Goal: Navigation & Orientation: Find specific page/section

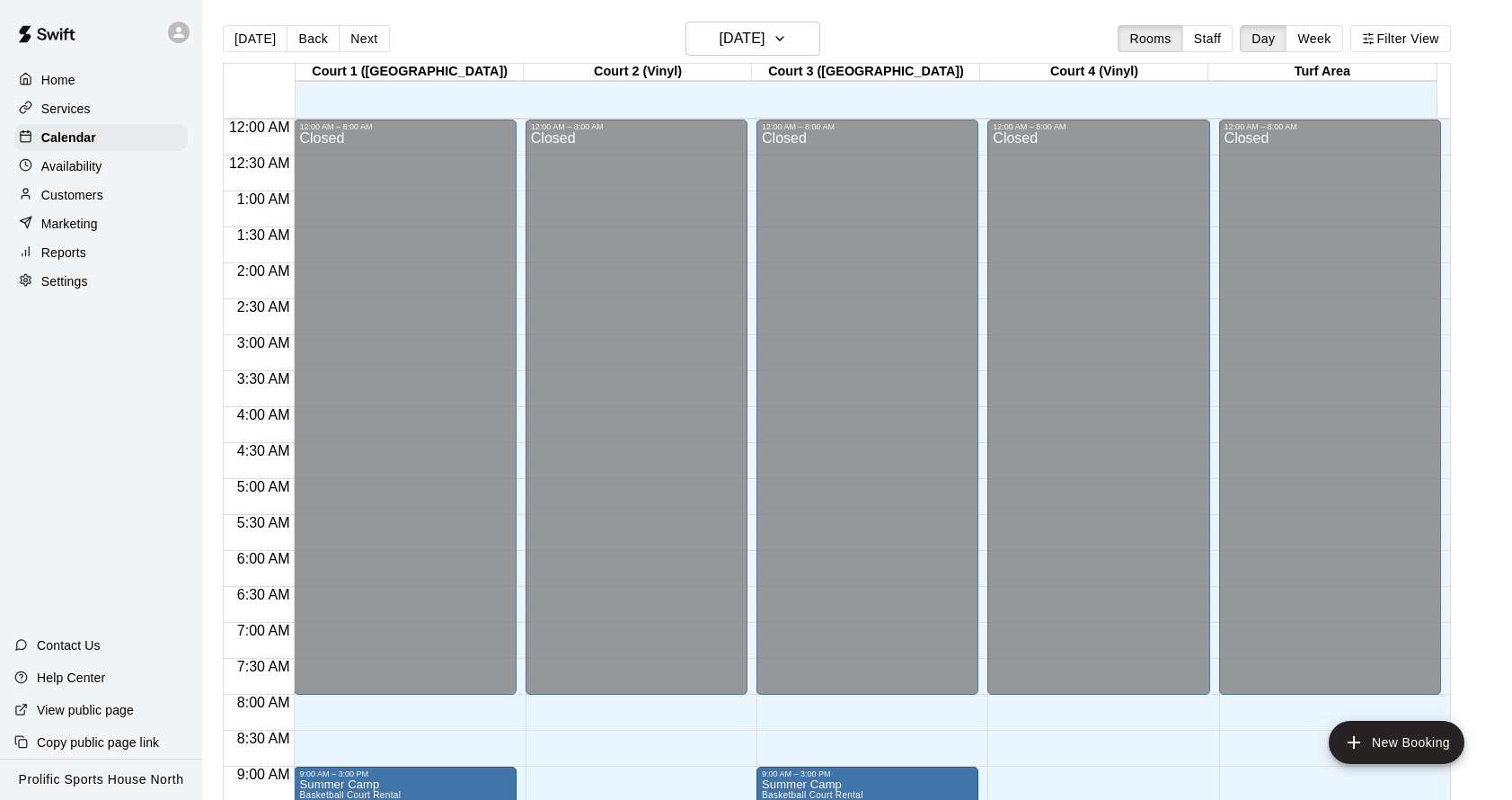
scroll to position [971, 0]
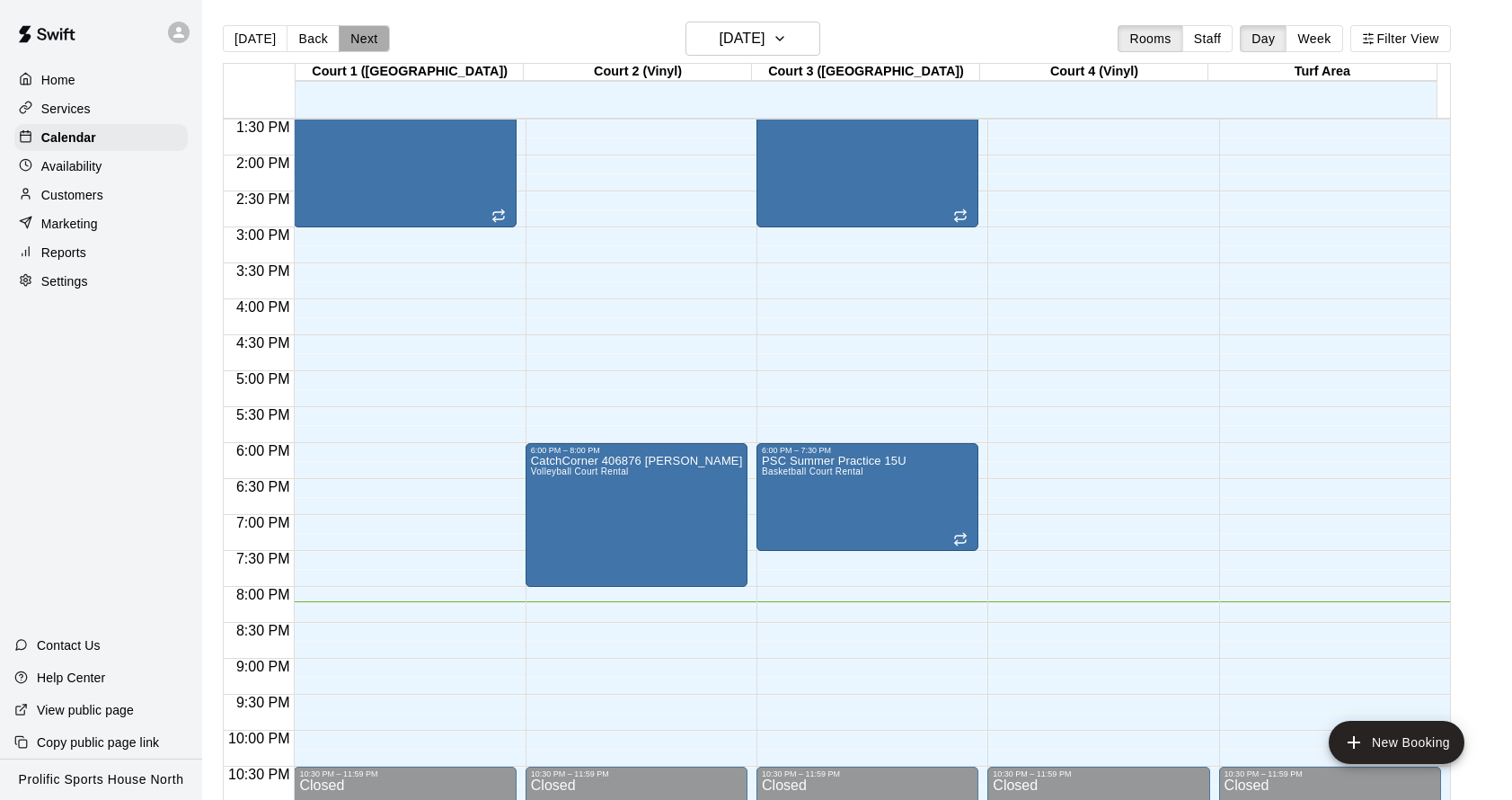
click at [357, 43] on button "Next" at bounding box center [364, 38] width 50 height 27
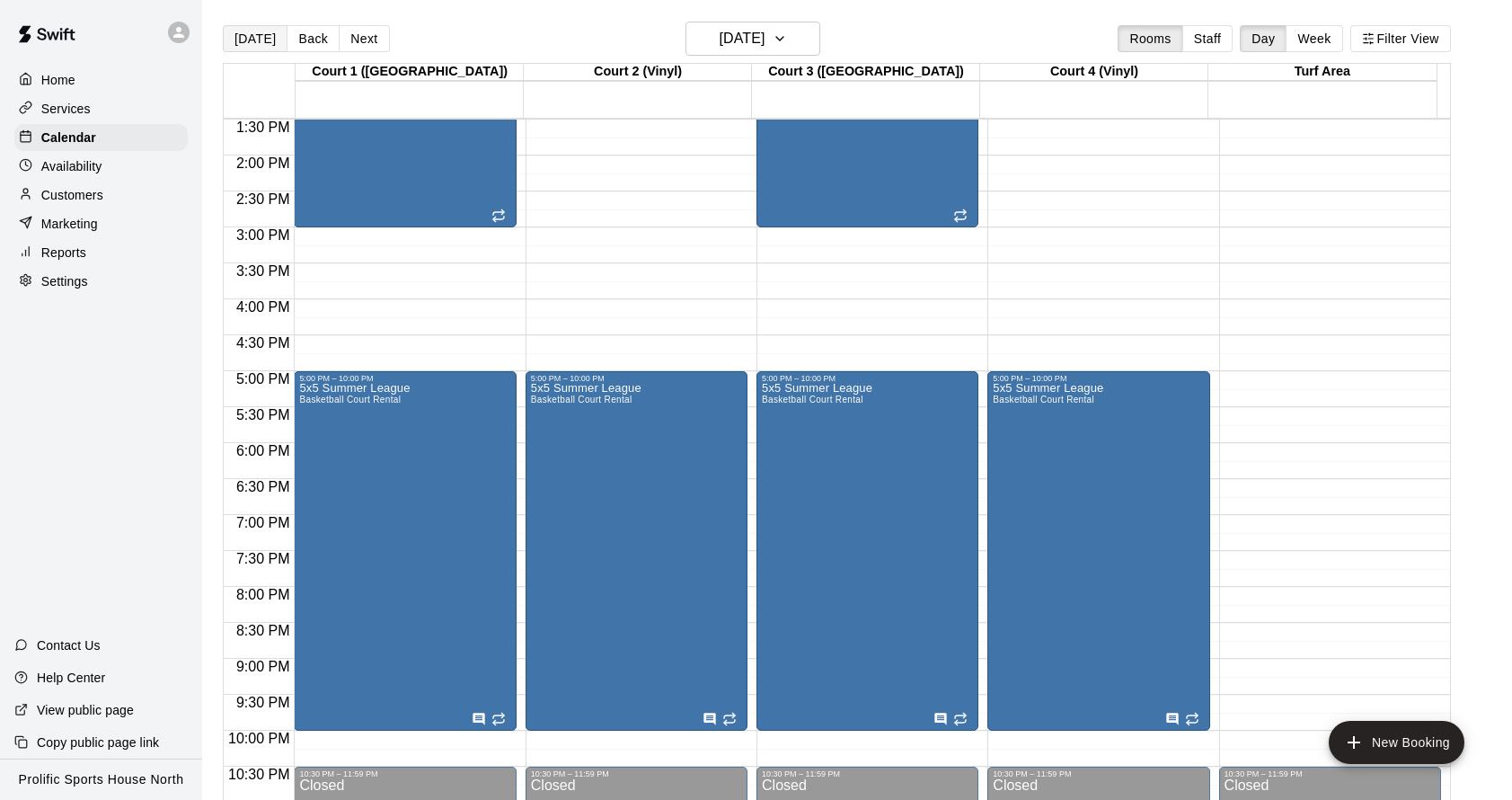
click at [257, 37] on button "[DATE]" at bounding box center [255, 38] width 65 height 27
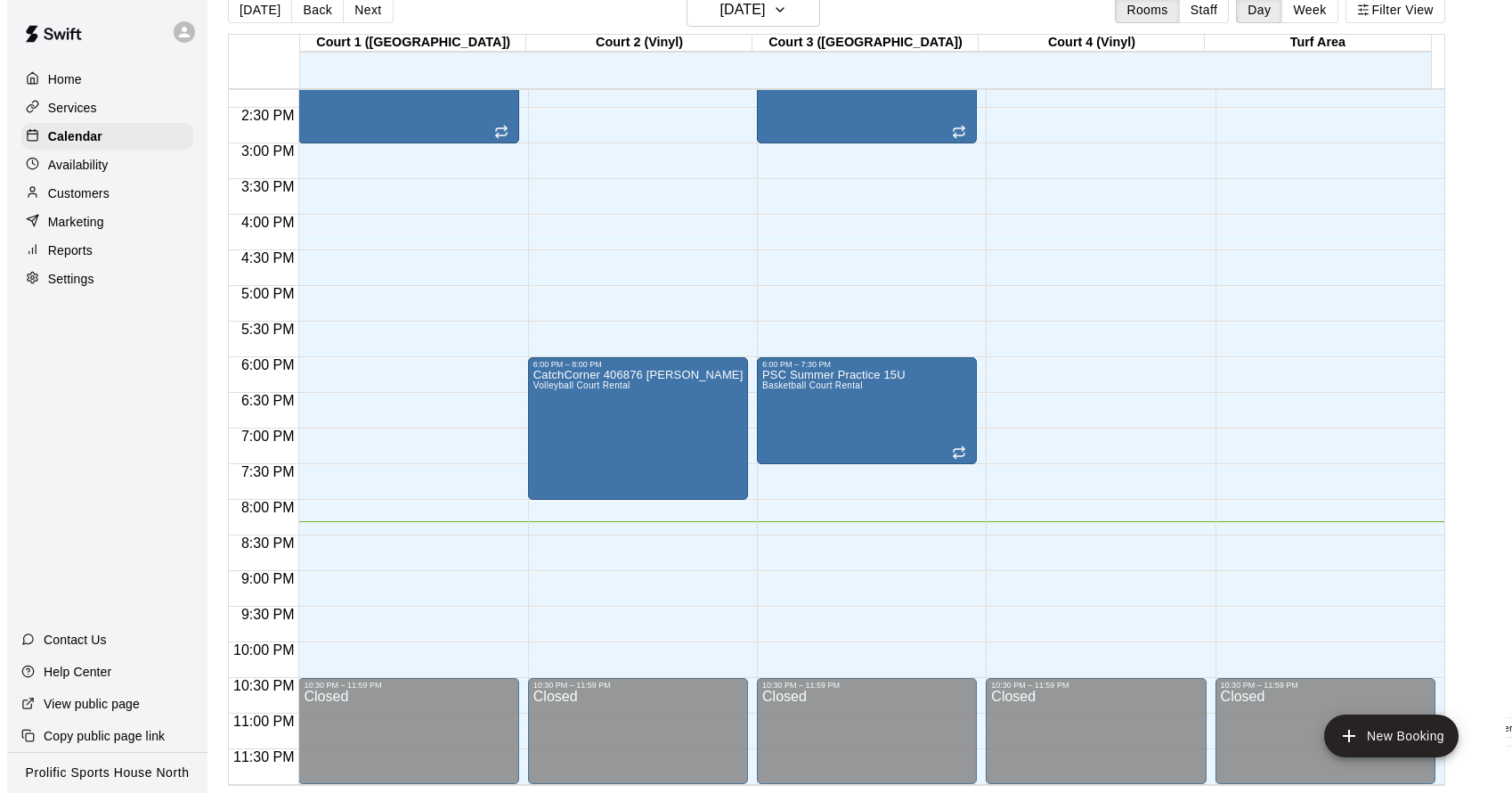
scroll to position [340, 0]
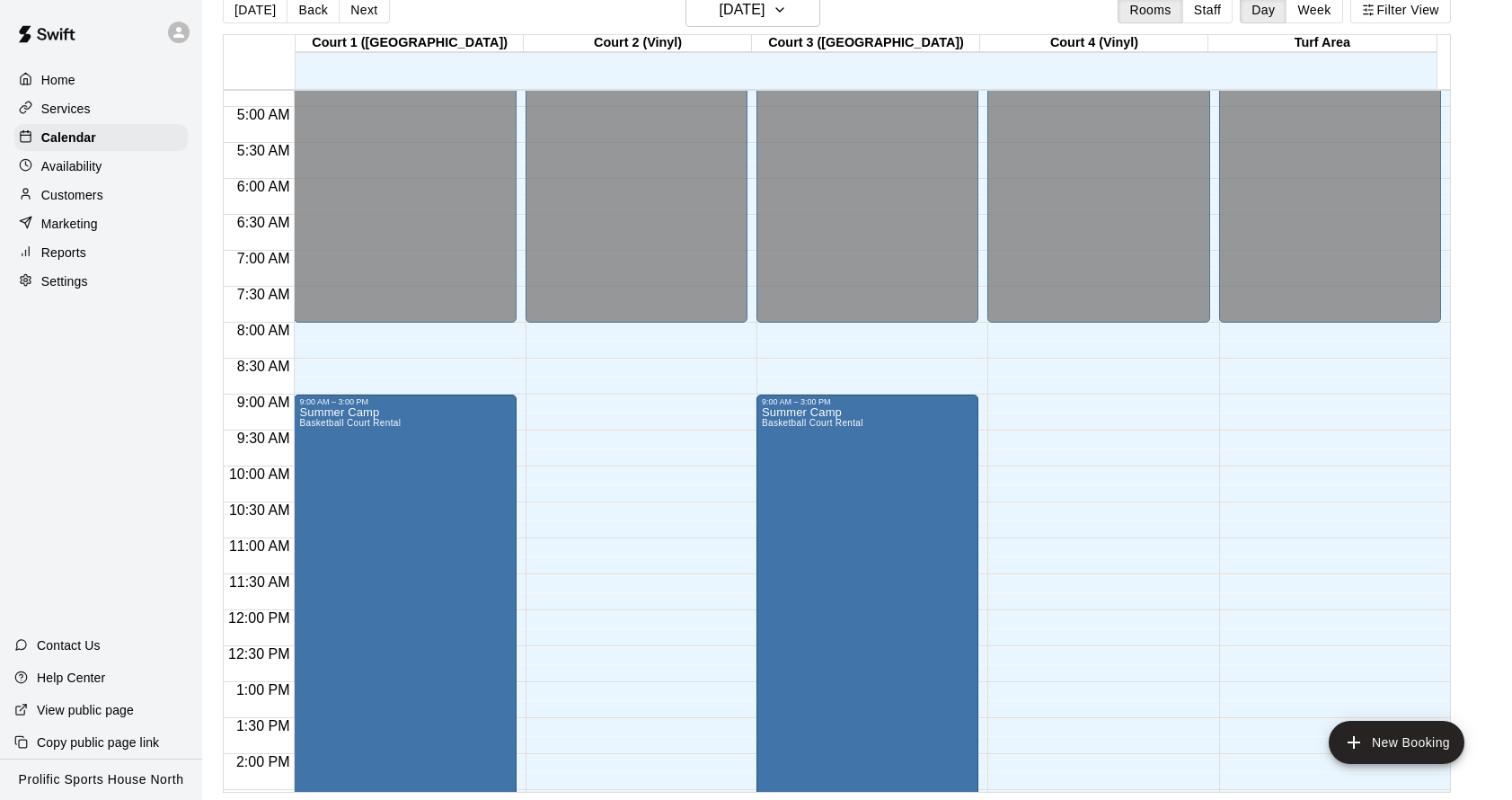
click at [179, 26] on icon at bounding box center [179, 33] width 16 height 16
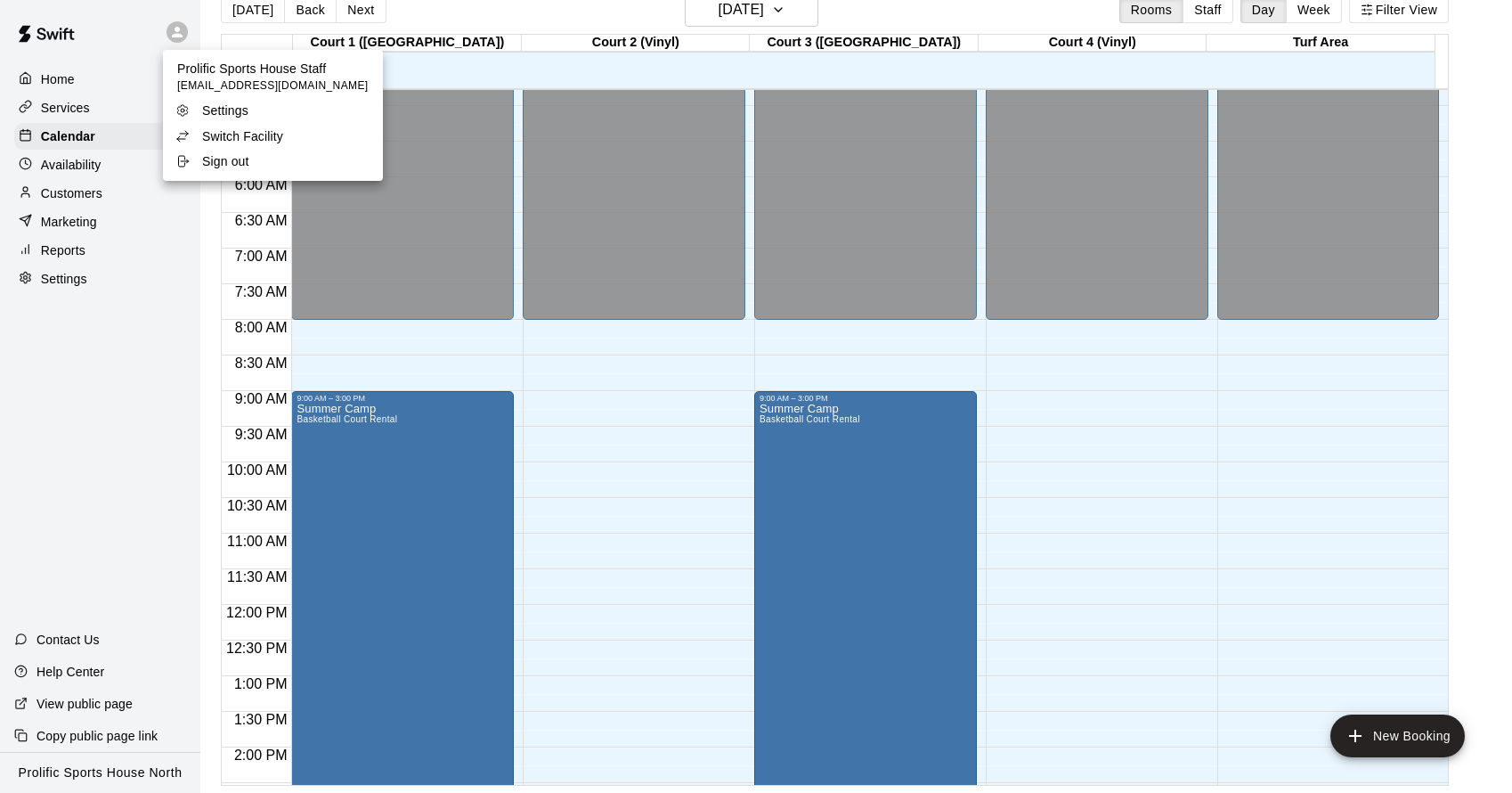
click at [281, 135] on p "Switch Facility" at bounding box center [242, 136] width 81 height 18
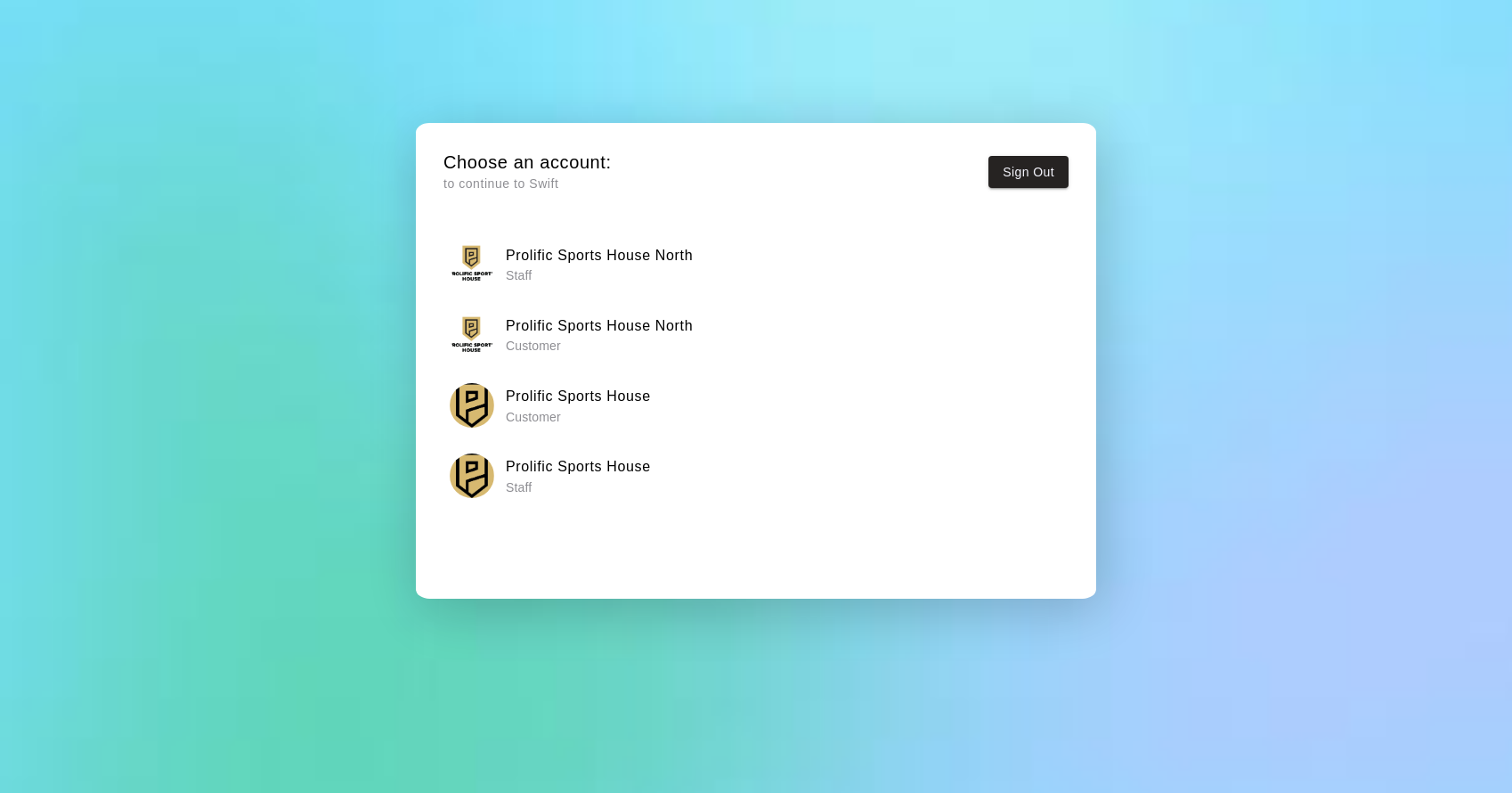
click at [652, 479] on div "Prolific Sports House Staff" at bounding box center [756, 476] width 614 height 45
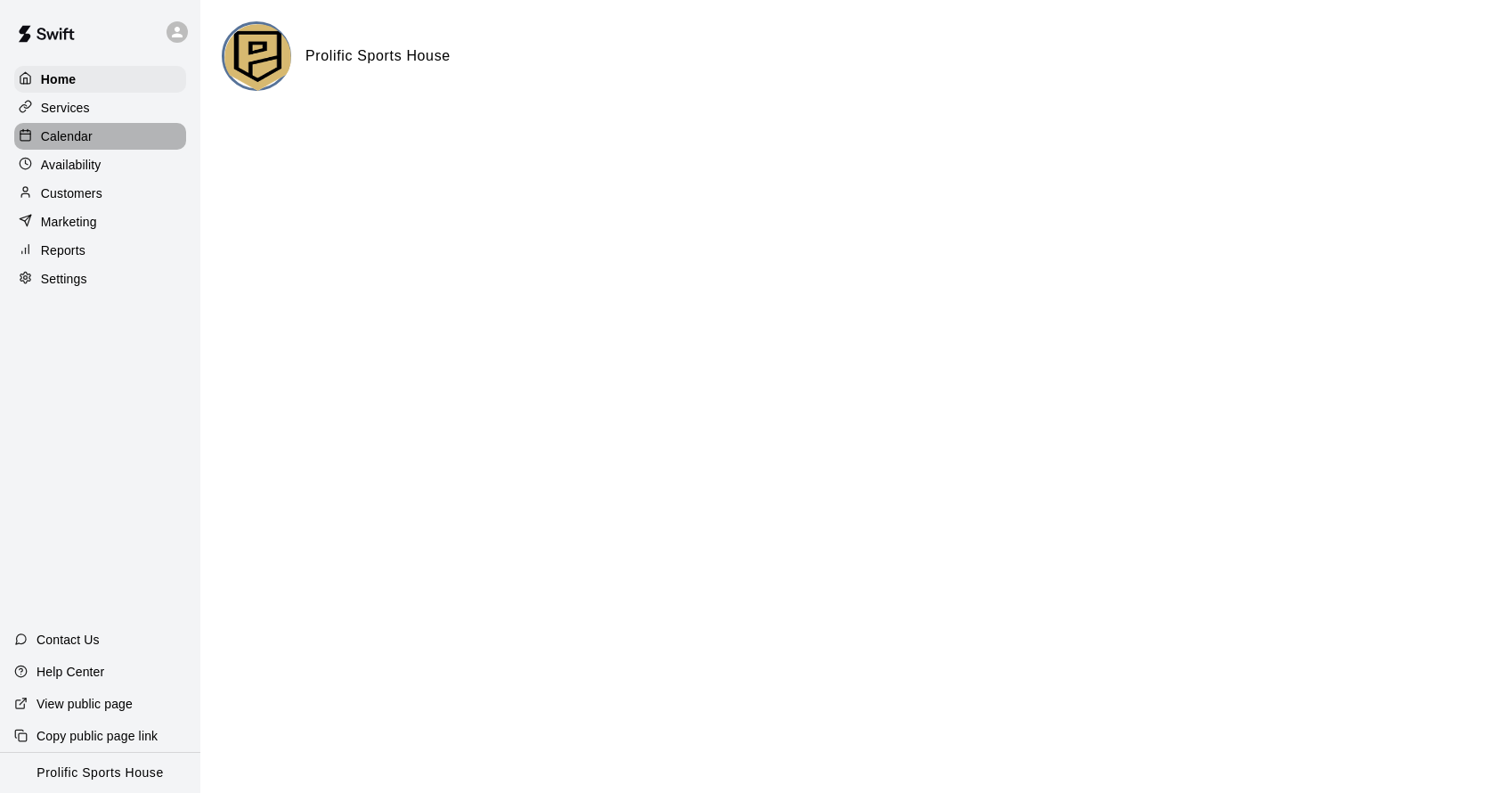
click at [119, 131] on div "Calendar" at bounding box center [101, 136] width 172 height 26
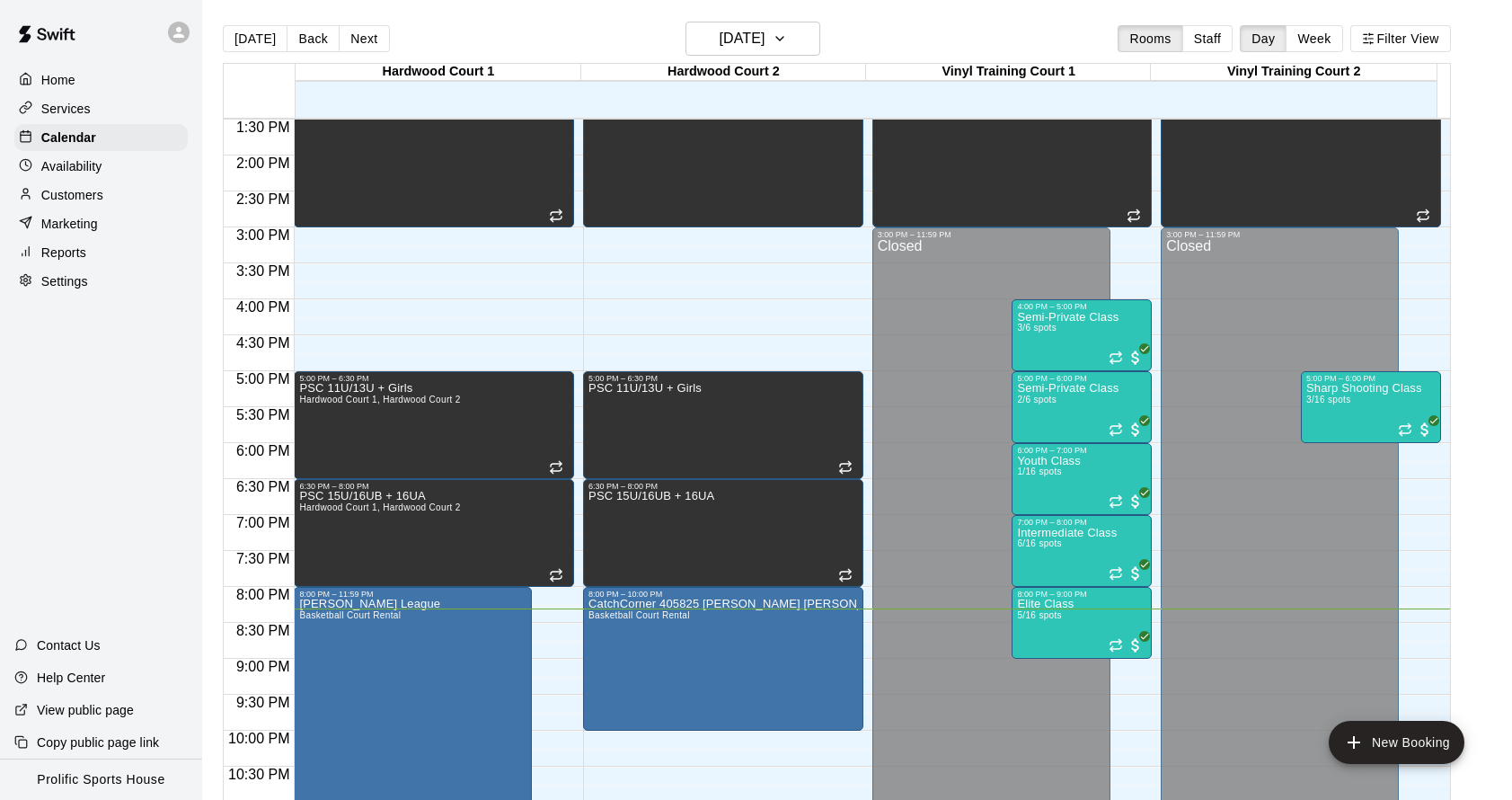
scroll to position [967, 0]
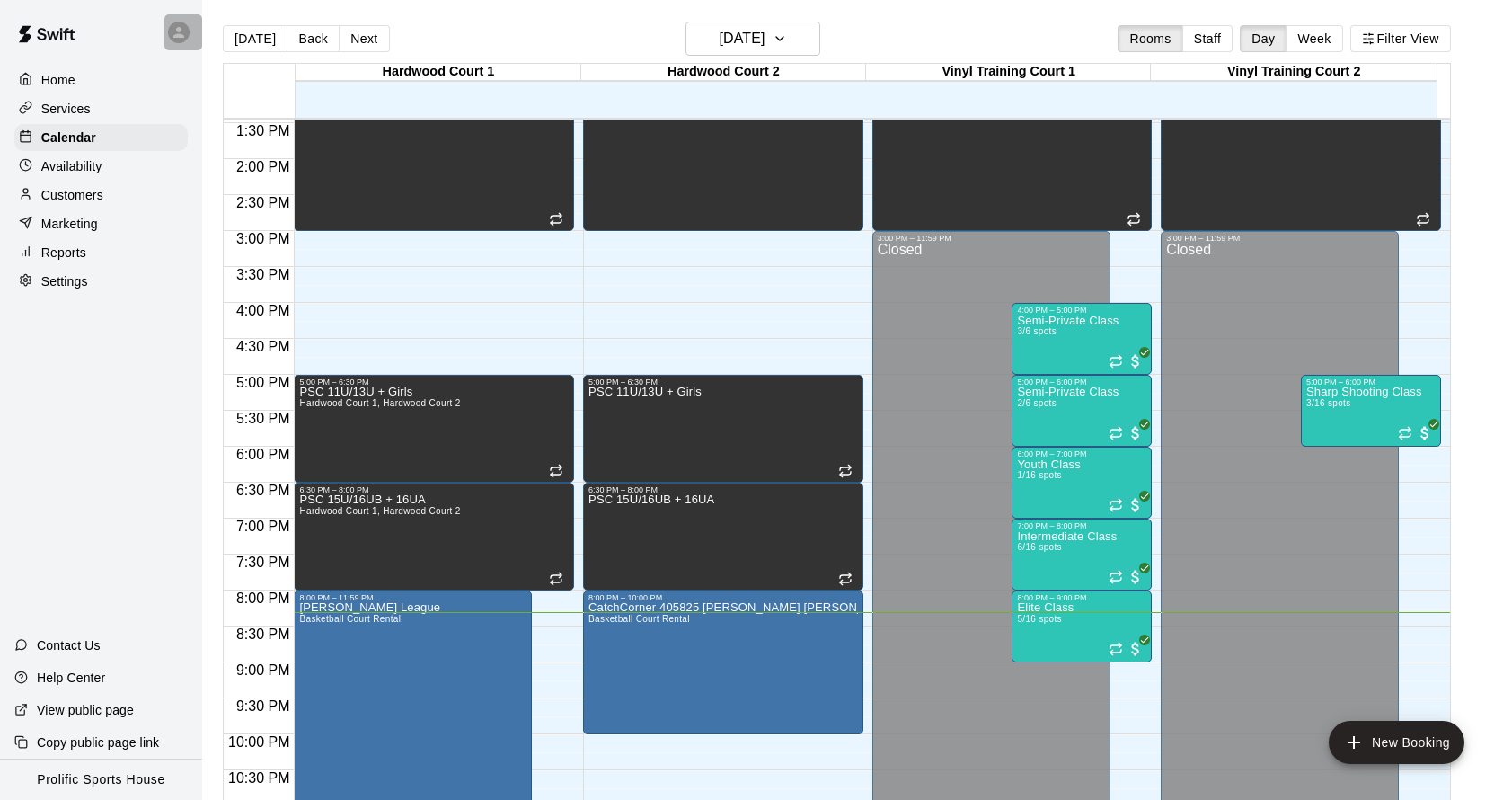
click at [174, 36] on icon at bounding box center [179, 33] width 16 height 16
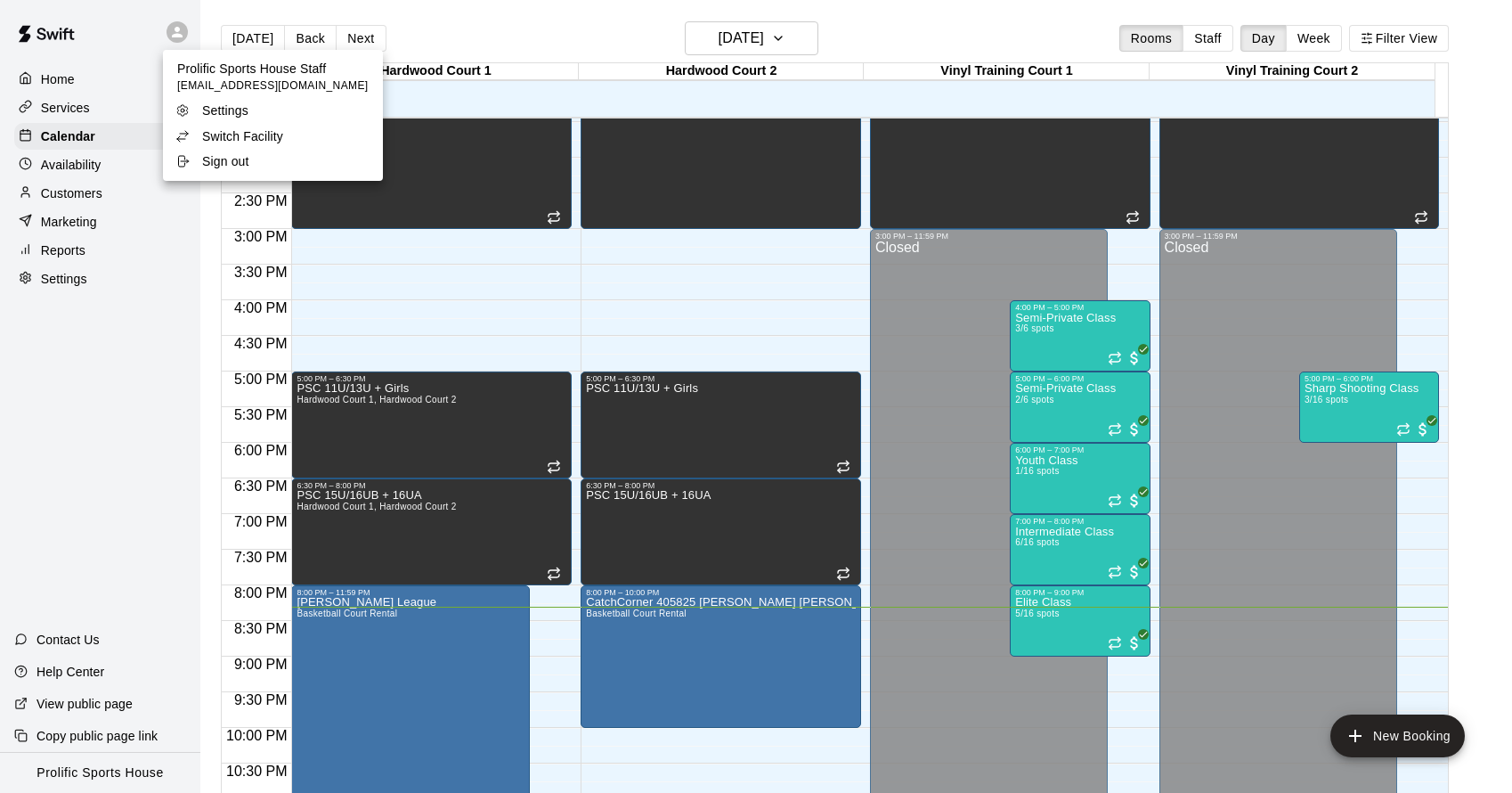
click at [209, 134] on p "Switch Facility" at bounding box center [242, 136] width 81 height 18
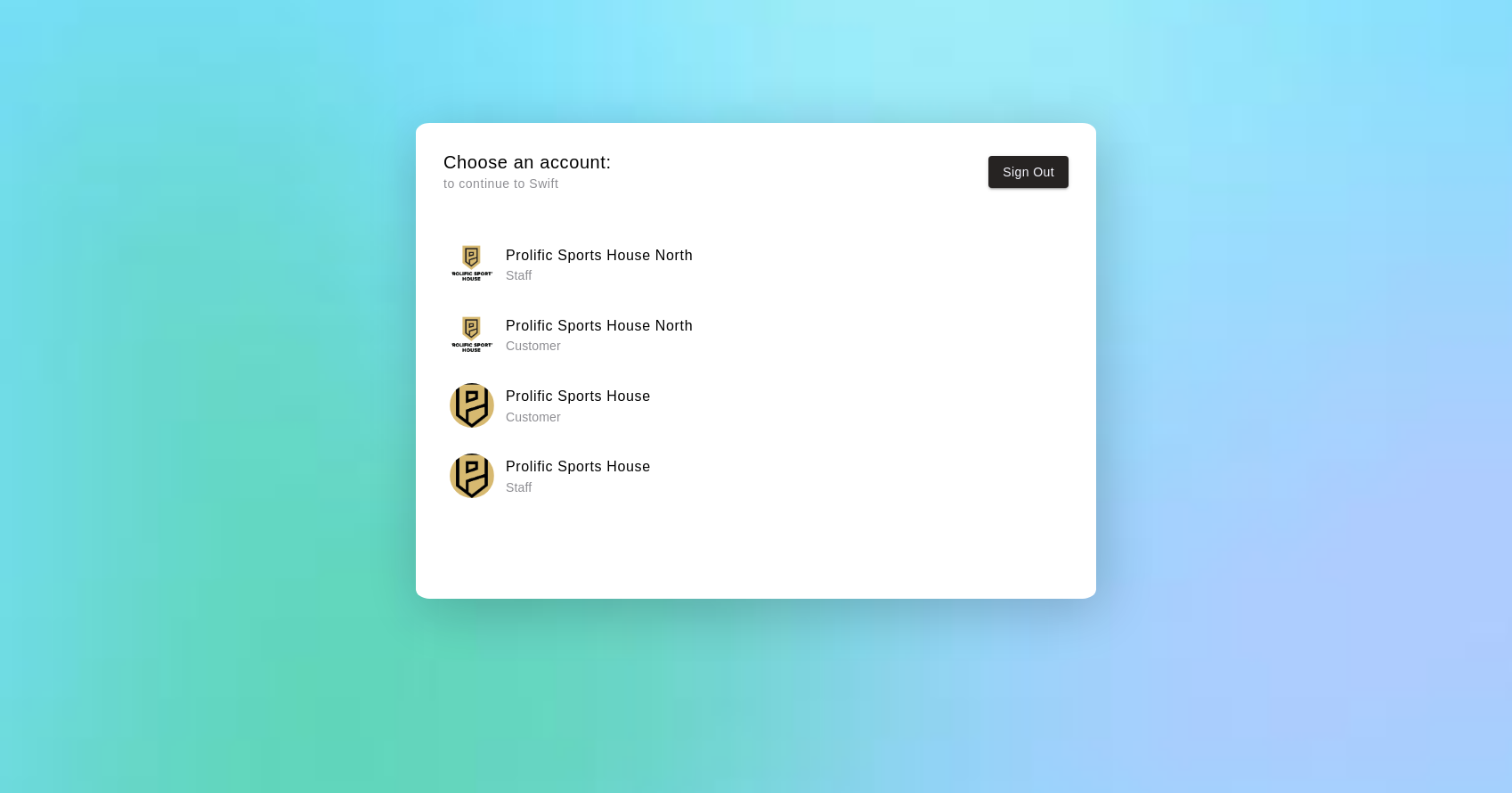
click at [592, 262] on h6 "Prolific Sports House North" at bounding box center [599, 256] width 187 height 23
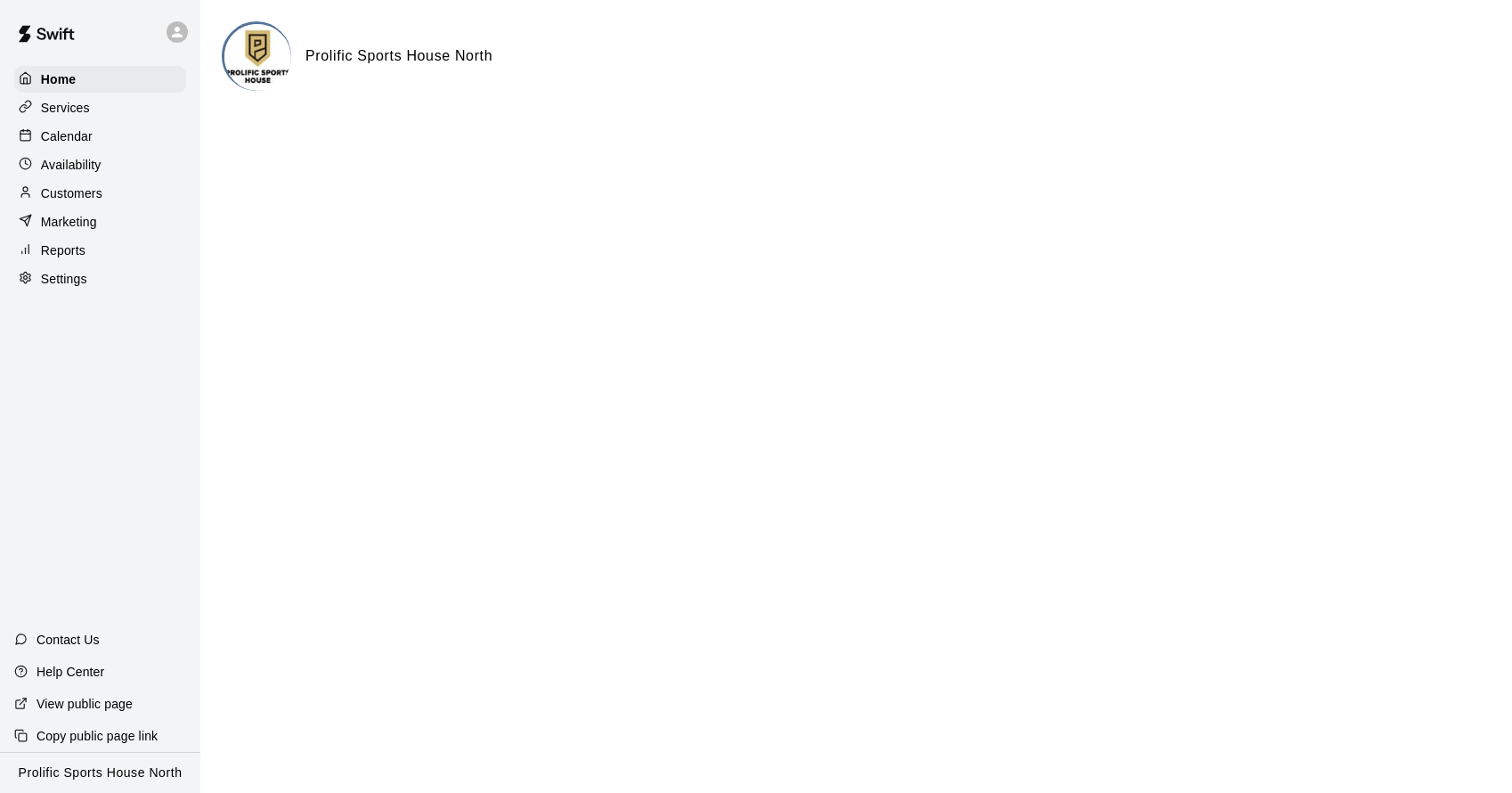
click at [108, 146] on div "Calendar" at bounding box center [101, 136] width 172 height 26
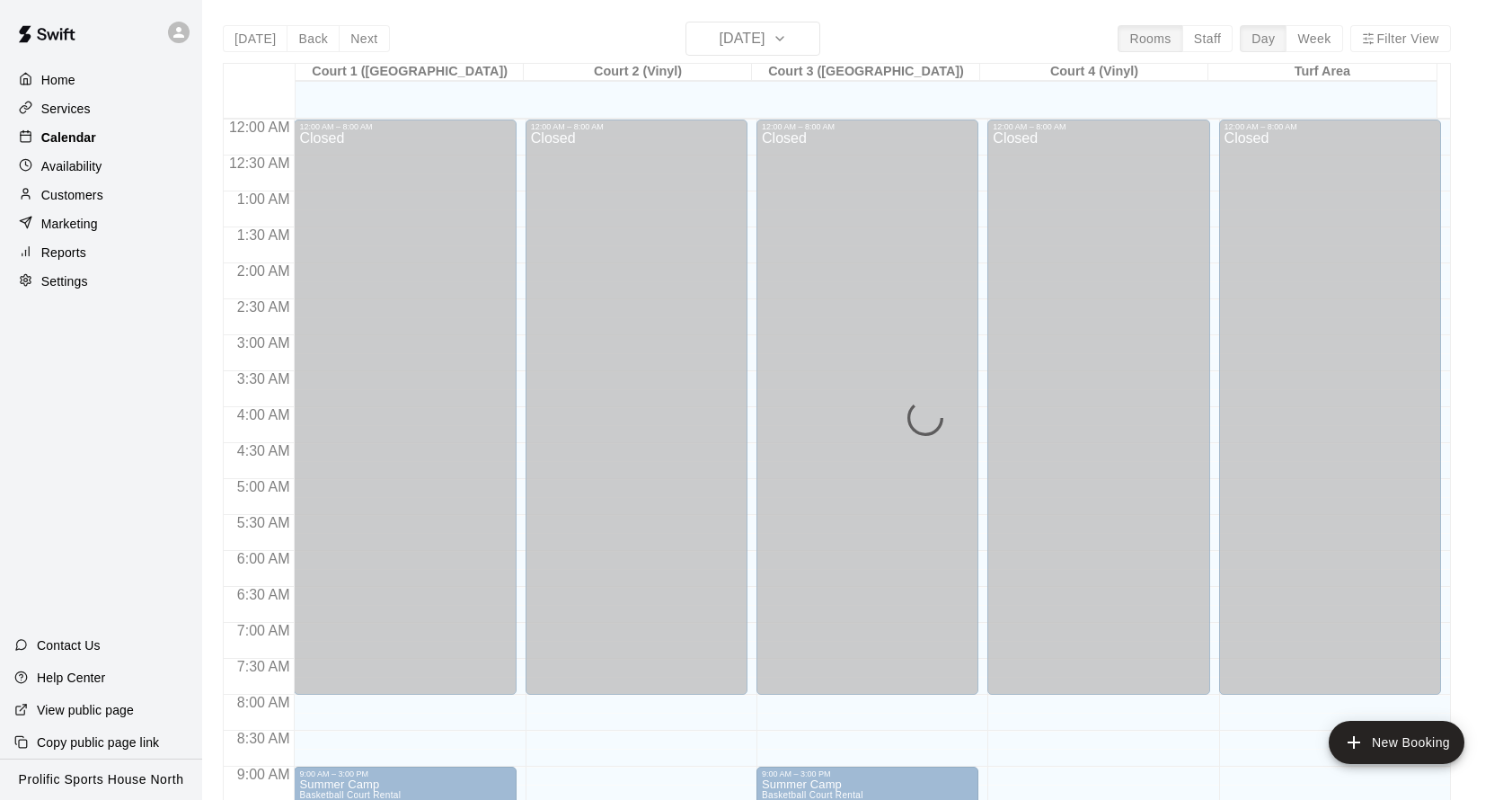
scroll to position [971, 0]
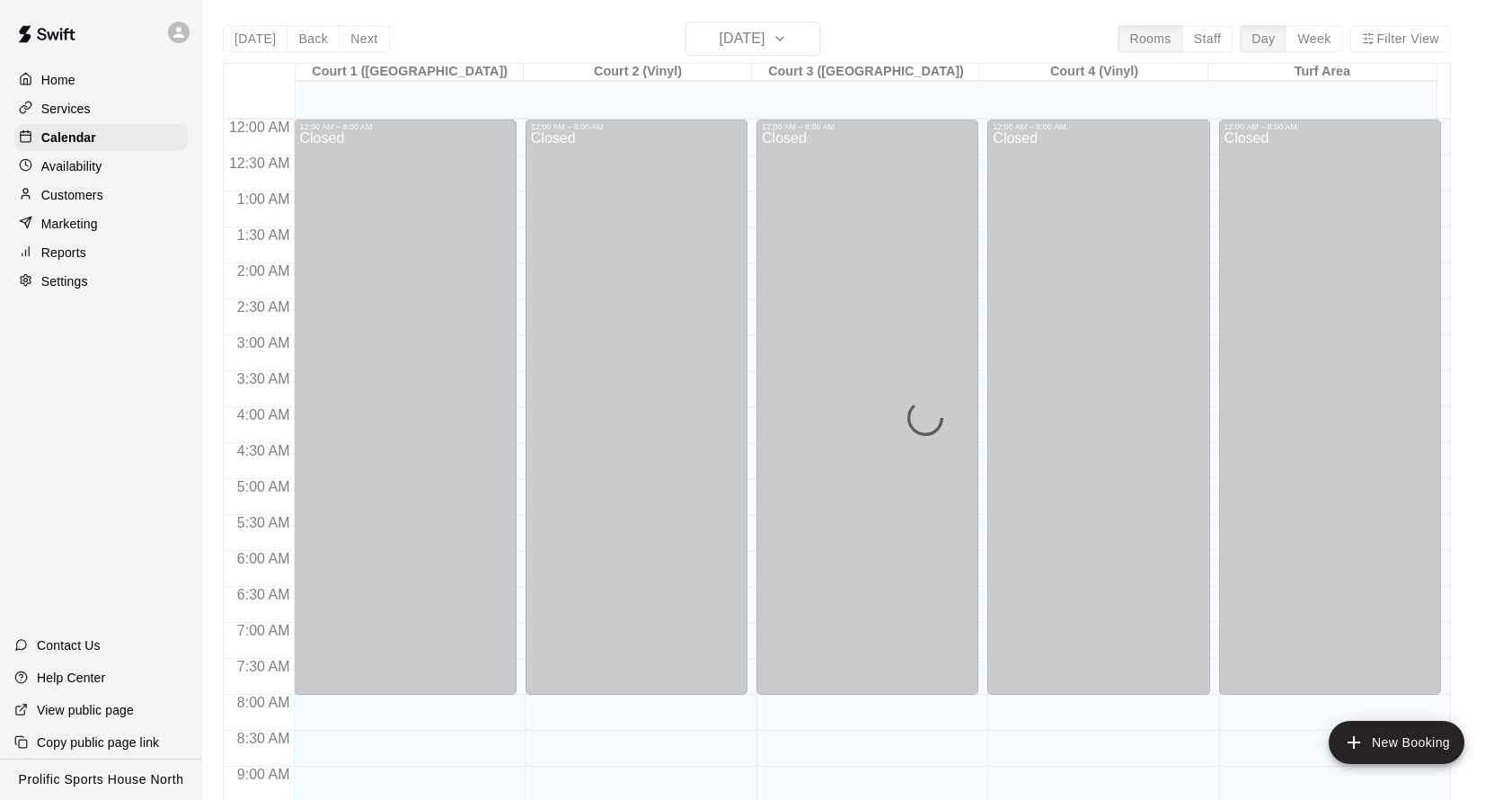
scroll to position [971, 0]
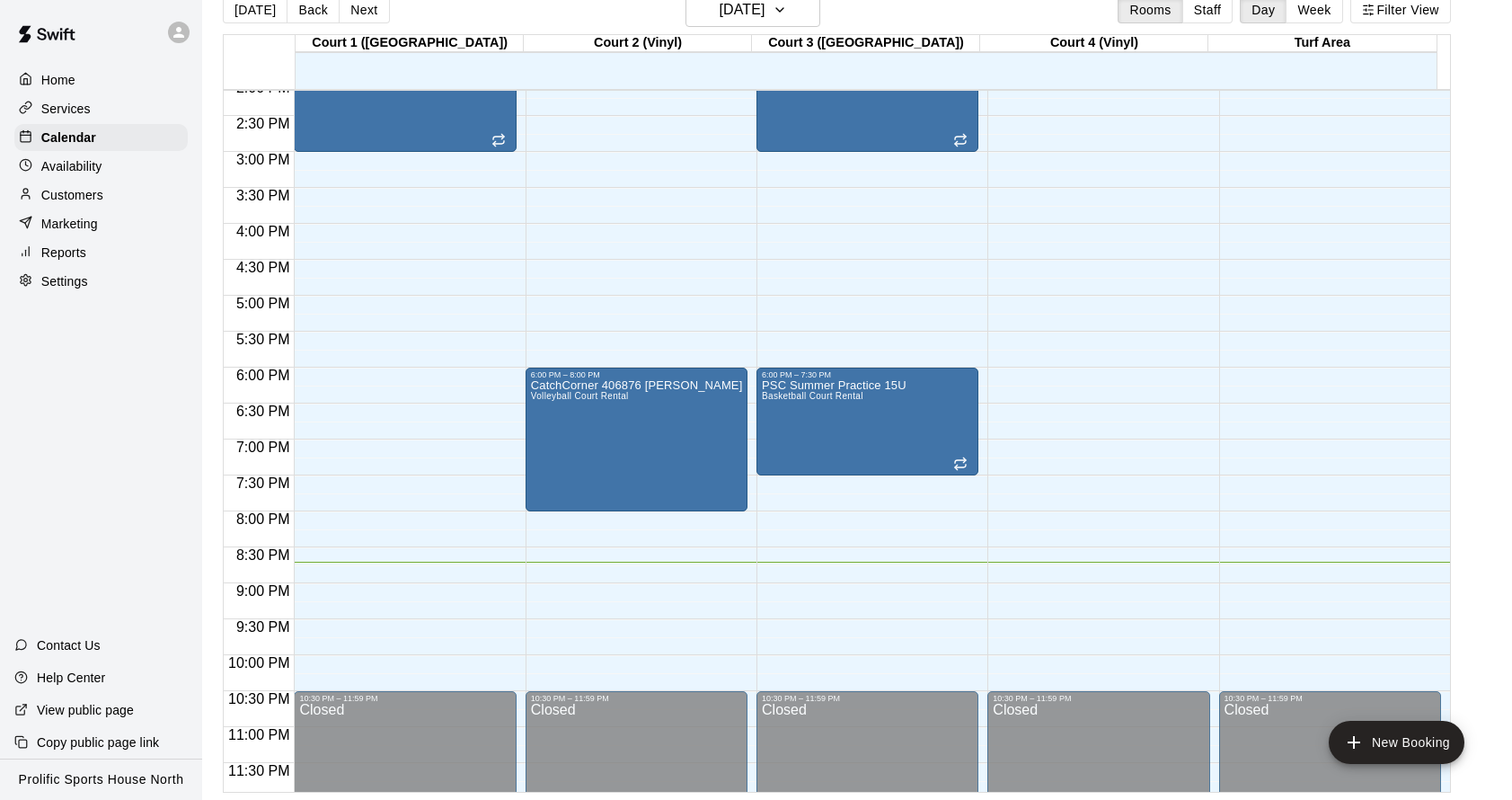
scroll to position [1021, 0]
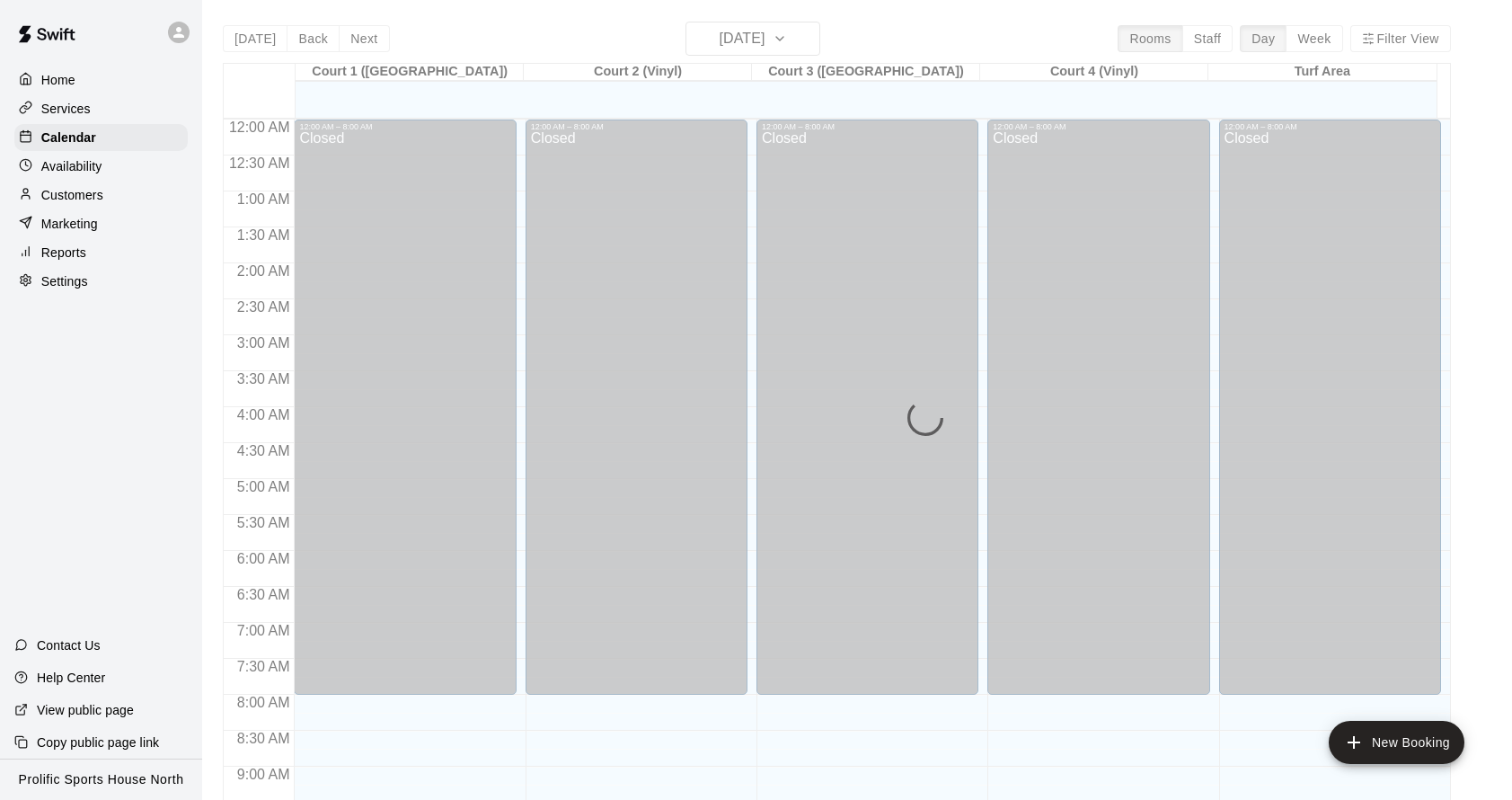
scroll to position [971, 0]
